Goal: Information Seeking & Learning: Learn about a topic

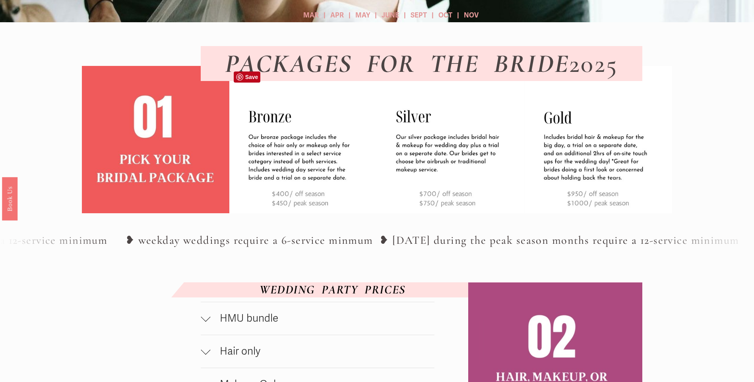
scroll to position [238, 0]
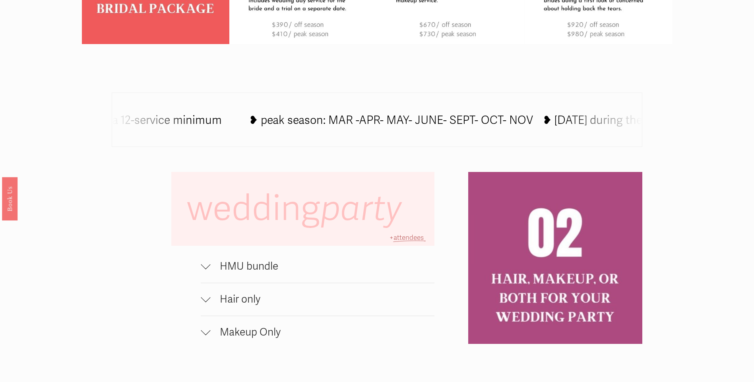
scroll to position [516, 0]
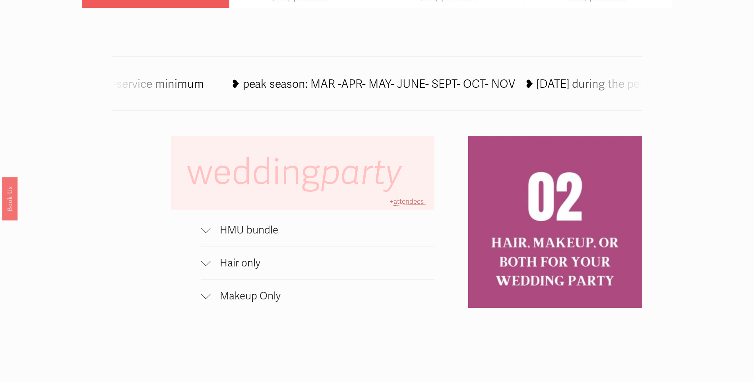
click at [257, 237] on span "HMU bundle" at bounding box center [322, 230] width 224 height 13
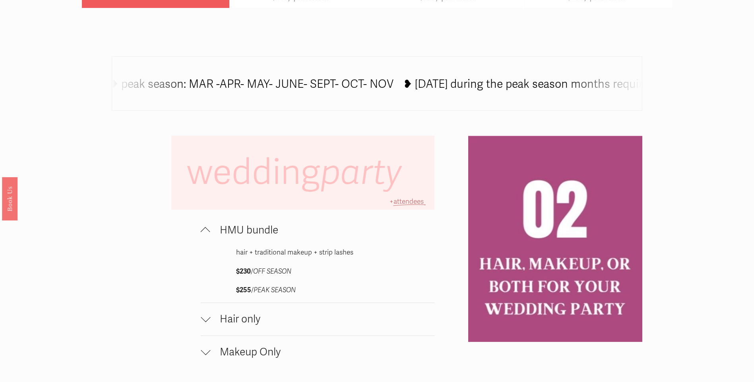
click at [254, 320] on span "Hair only" at bounding box center [322, 319] width 224 height 13
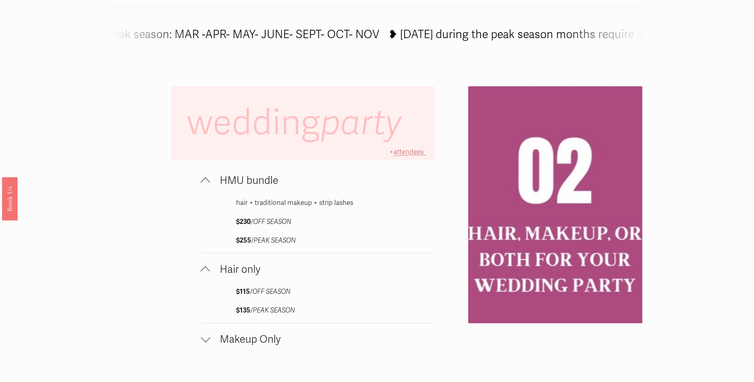
scroll to position [596, 0]
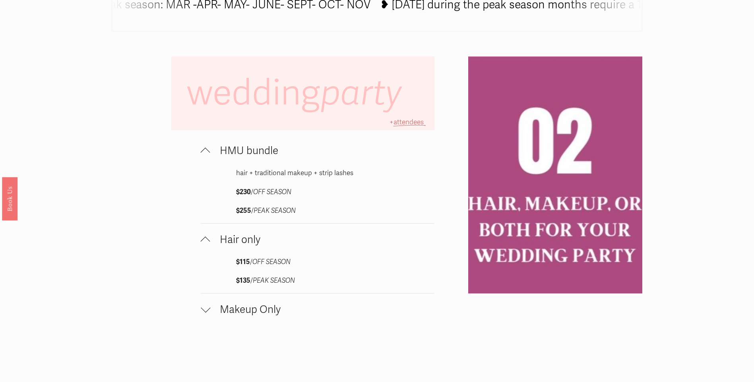
click at [268, 315] on span "Makeup Only" at bounding box center [322, 310] width 224 height 13
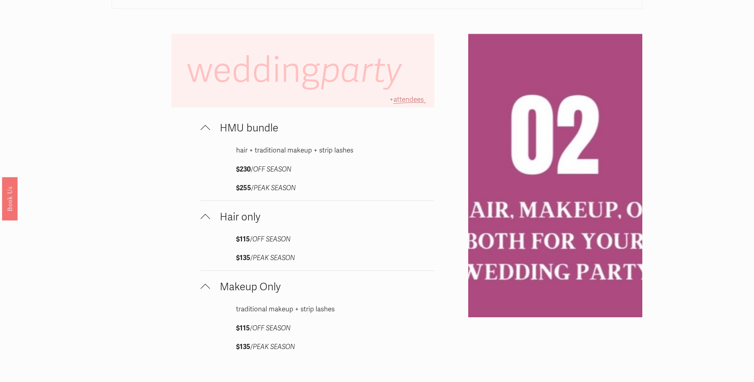
scroll to position [638, 0]
